Goal: Task Accomplishment & Management: Manage account settings

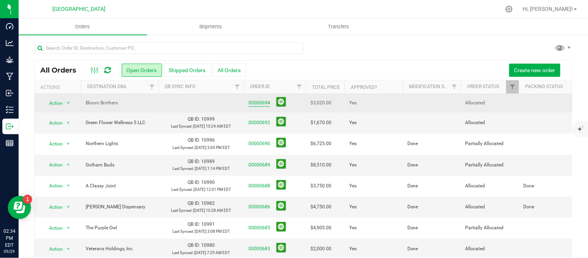
click at [262, 102] on link "00000694" at bounding box center [260, 102] width 22 height 7
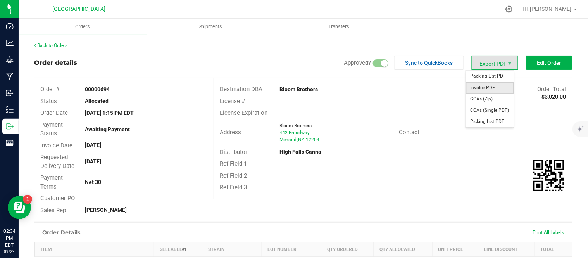
click at [483, 90] on span "Invoice PDF" at bounding box center [490, 87] width 48 height 11
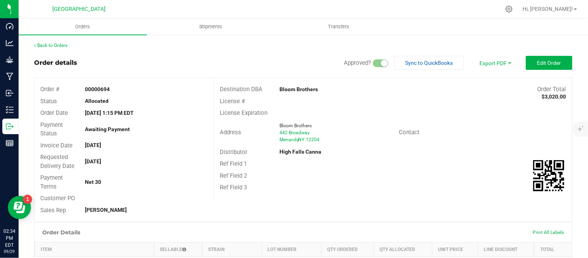
click at [54, 48] on div "Back to Orders" at bounding box center [303, 45] width 539 height 7
click at [55, 43] on link "Back to Orders" at bounding box center [50, 45] width 33 height 5
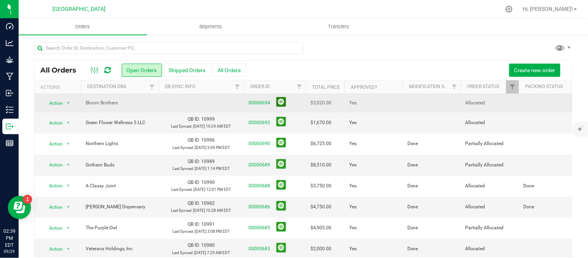
click at [285, 102] on button at bounding box center [281, 102] width 10 height 10
click at [413, 100] on td at bounding box center [432, 102] width 58 height 17
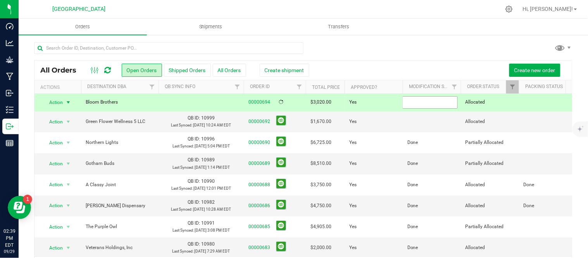
click at [413, 100] on input "text" at bounding box center [429, 102] width 55 height 12
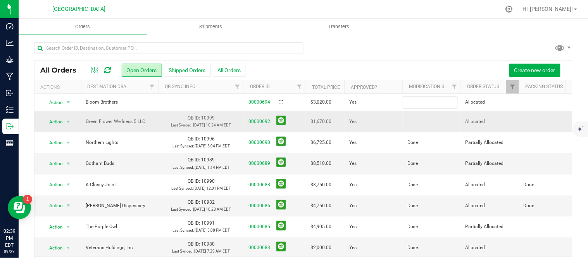
type input "Done"
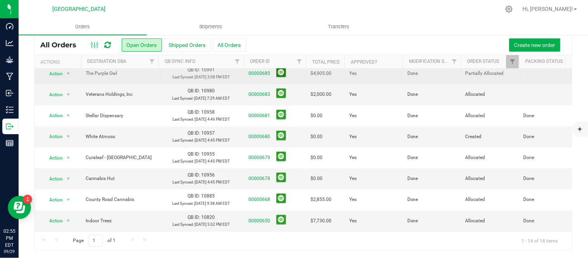
scroll to position [172, 0]
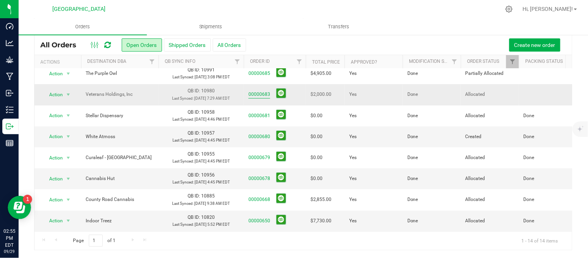
click at [264, 97] on link "00000683" at bounding box center [260, 94] width 22 height 7
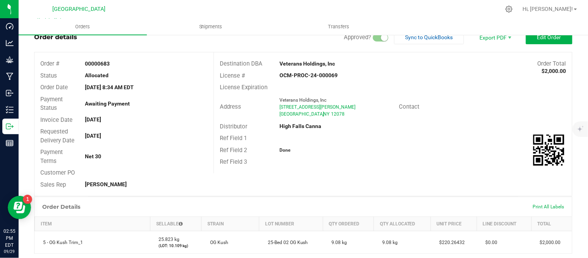
drag, startPoint x: 272, startPoint y: 107, endPoint x: 342, endPoint y: 121, distance: 71.1
click at [342, 119] on div "Address Veterans Holdings, Inc [STREET_ADDRESS][PERSON_NAME]" at bounding box center [306, 107] width 185 height 24
click at [362, 121] on div "Address Veterans Holdings, Inc [STREET_ADDRESS][PERSON_NAME] Contact" at bounding box center [393, 106] width 358 height 27
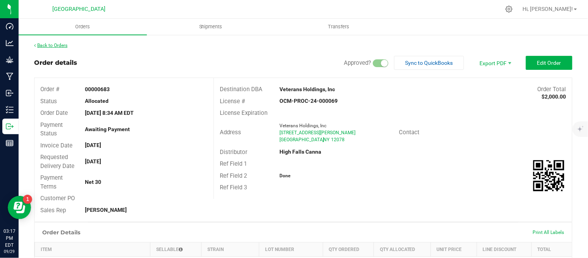
click at [56, 45] on link "Back to Orders" at bounding box center [50, 45] width 33 height 5
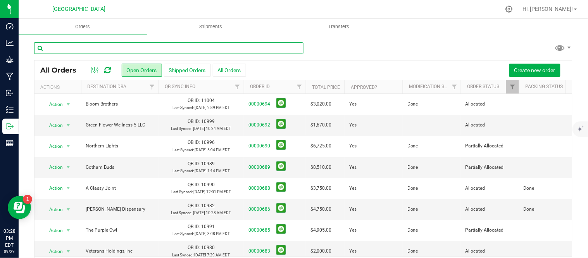
click at [99, 48] on input "text" at bounding box center [168, 48] width 269 height 12
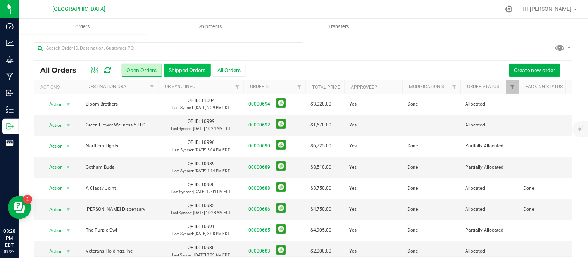
click at [186, 71] on button "Shipped Orders" at bounding box center [187, 70] width 47 height 13
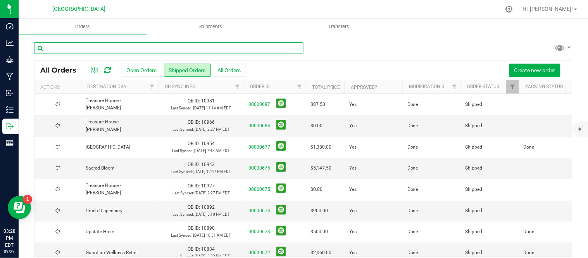
click at [145, 49] on input "text" at bounding box center [168, 48] width 269 height 12
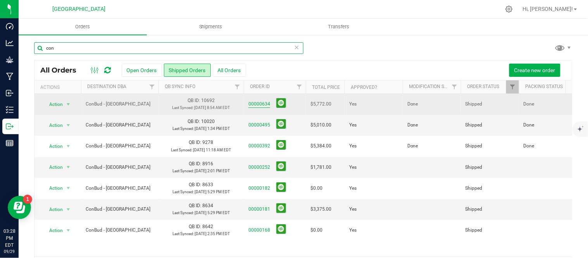
type input "con"
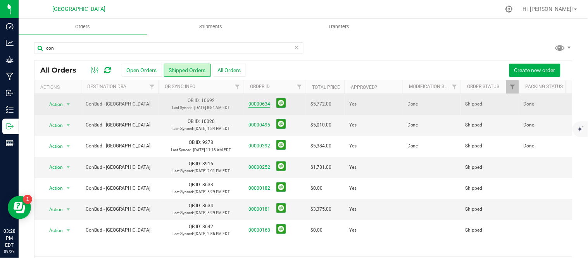
click at [258, 106] on link "00000634" at bounding box center [260, 103] width 22 height 7
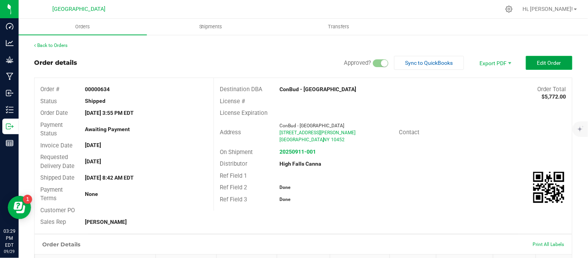
click at [537, 64] on span "Edit Order" at bounding box center [549, 63] width 24 height 6
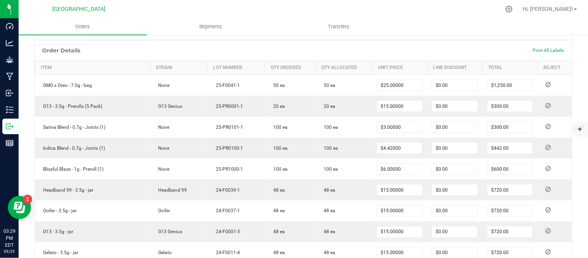
scroll to position [215, 0]
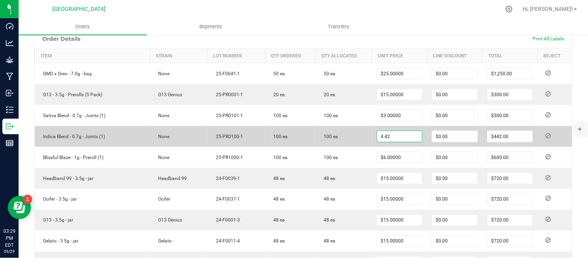
click at [396, 136] on input "4.42" at bounding box center [399, 136] width 45 height 11
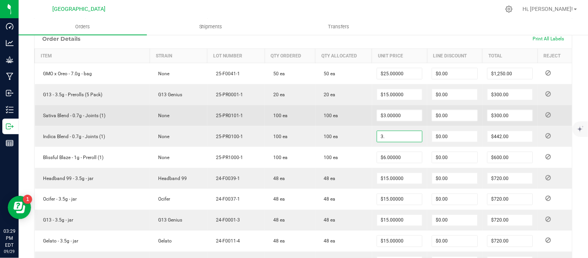
type input "$3.00000"
type input "$300.00"
click at [346, 107] on td "100 ea" at bounding box center [344, 115] width 57 height 21
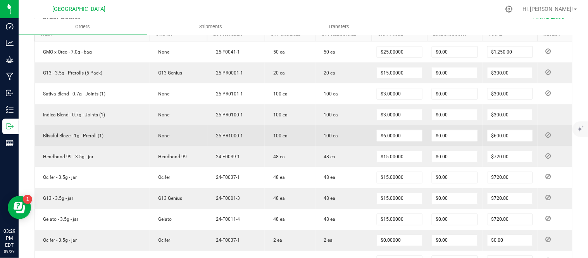
scroll to position [258, 0]
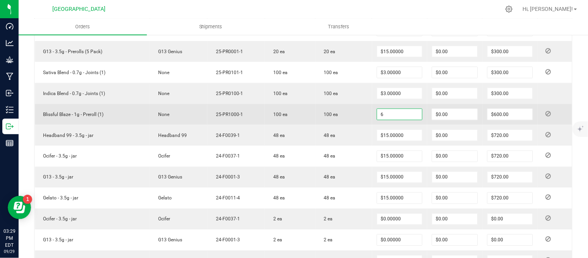
click at [395, 118] on input "6" at bounding box center [399, 114] width 45 height 11
type input "$5.00000"
type input "$500.00"
click at [356, 109] on td "100 ea" at bounding box center [344, 114] width 57 height 21
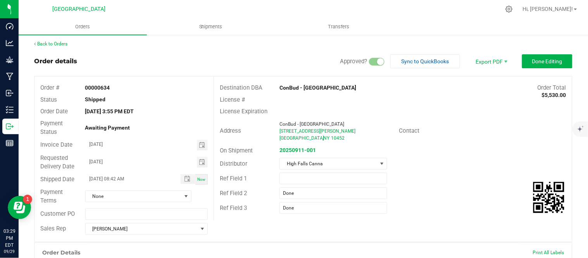
scroll to position [0, 0]
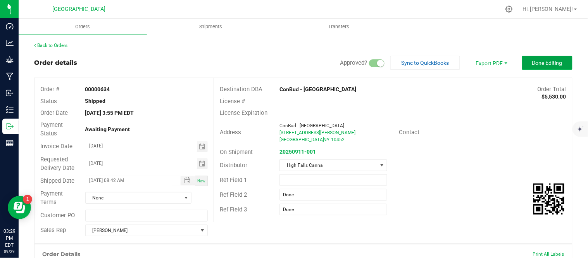
click at [546, 58] on button "Done Editing" at bounding box center [547, 63] width 50 height 14
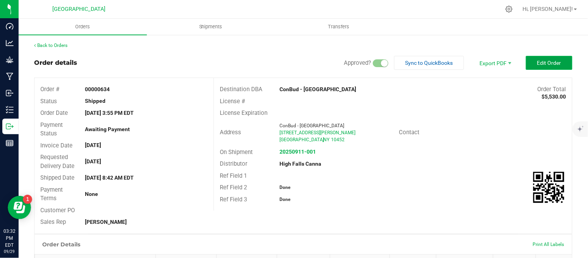
click at [537, 67] on button "Edit Order" at bounding box center [549, 63] width 47 height 14
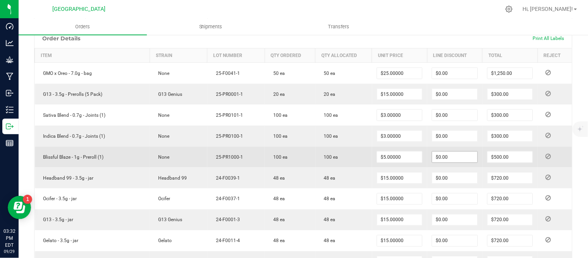
scroll to position [215, 0]
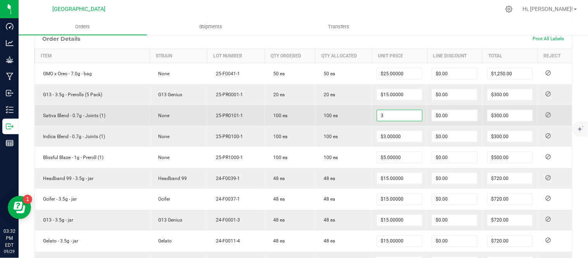
click at [392, 117] on input "3" at bounding box center [399, 115] width 45 height 11
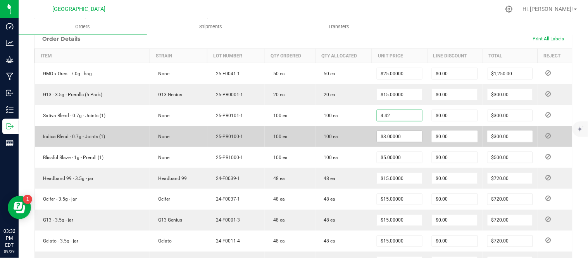
type input "$4.42000"
type input "$442.00"
click at [392, 136] on input "3" at bounding box center [399, 136] width 45 height 11
type input "$4.42000"
type input "$442.00"
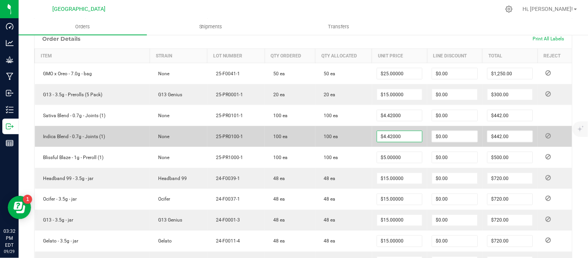
click at [354, 132] on td "100 ea" at bounding box center [344, 136] width 57 height 21
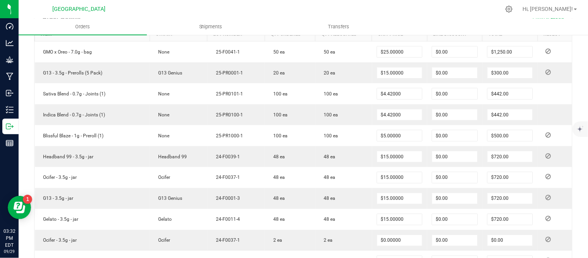
scroll to position [258, 0]
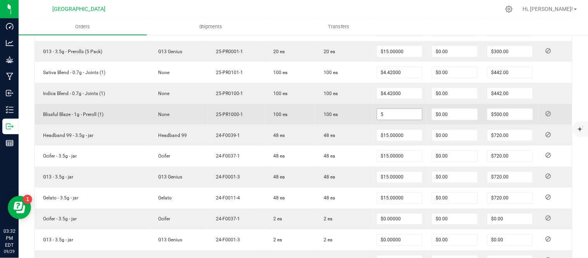
click at [384, 114] on input "5" at bounding box center [399, 114] width 45 height 11
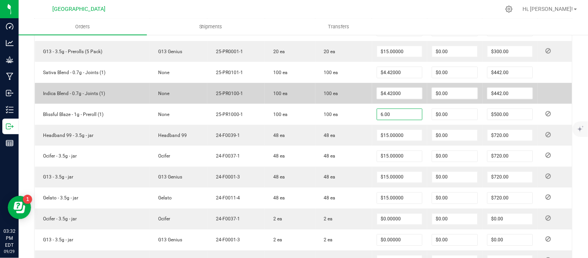
type input "$6.00000"
type input "$600.00"
click at [353, 104] on td "100 ea" at bounding box center [344, 93] width 57 height 21
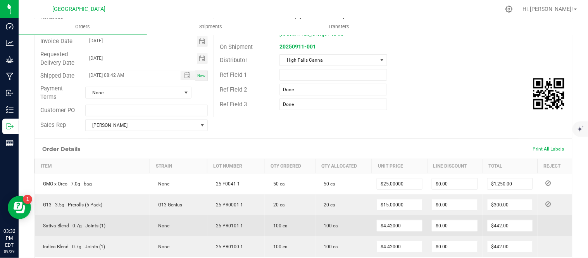
scroll to position [43, 0]
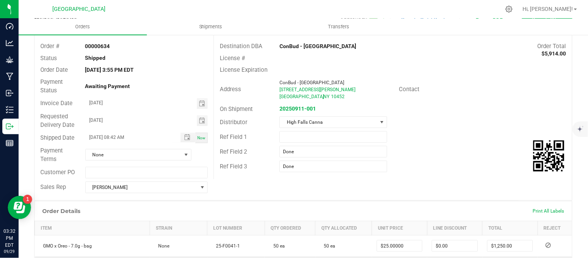
click at [472, 121] on div "Distributor [GEOGRAPHIC_DATA] Canna" at bounding box center [393, 122] width 358 height 15
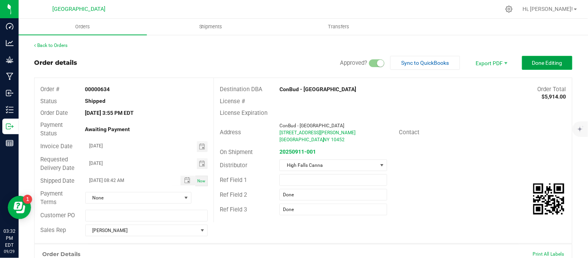
click at [534, 59] on button "Done Editing" at bounding box center [547, 63] width 50 height 14
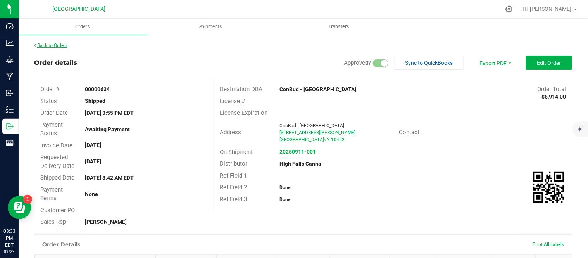
click at [57, 43] on link "Back to Orders" at bounding box center [50, 45] width 33 height 5
